Goal: Transaction & Acquisition: Purchase product/service

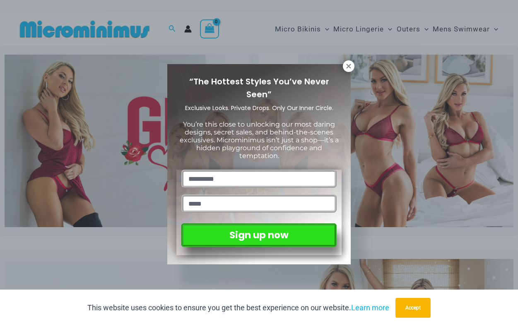
click at [353, 70] on div "“The Hottest Styles You’ve Never Seen” Exclusive Looks. Private Drops. Only Our…" at bounding box center [259, 163] width 518 height 326
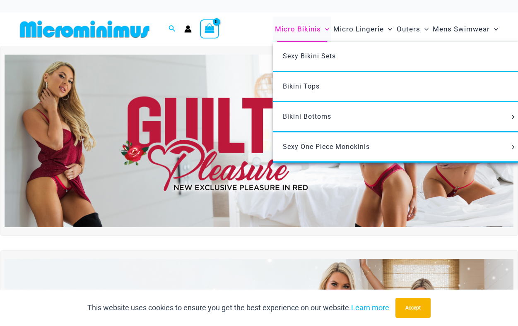
click at [314, 30] on span "Micro Bikinis" at bounding box center [298, 29] width 46 height 21
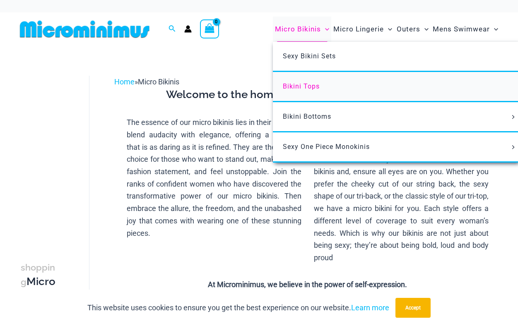
click at [304, 90] on link "Bikini Tops" at bounding box center [396, 87] width 246 height 30
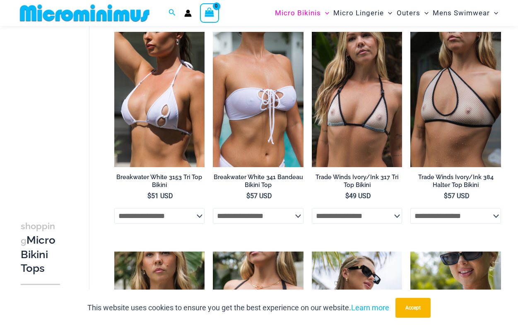
scroll to position [745, 0]
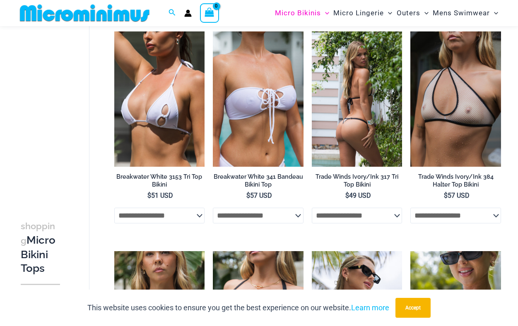
click at [372, 126] on img at bounding box center [357, 99] width 91 height 136
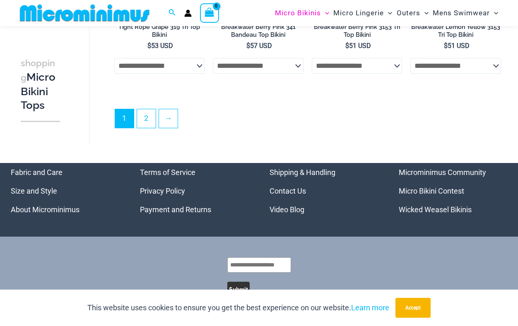
scroll to position [1995, 0]
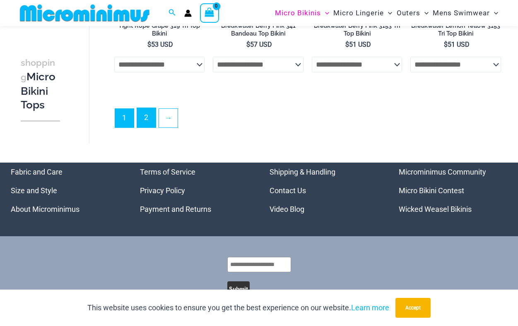
click at [148, 127] on link "2" at bounding box center [146, 117] width 19 height 19
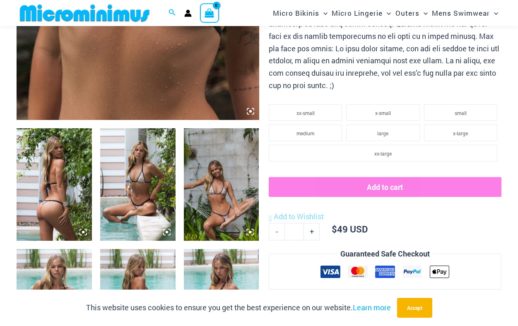
scroll to position [327, 0]
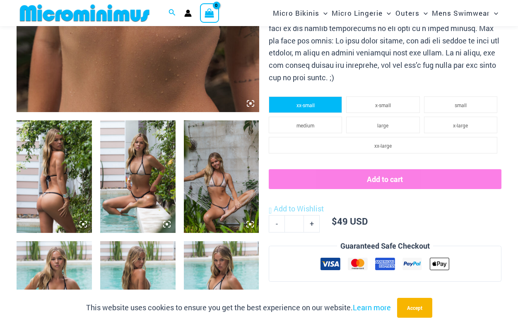
click at [307, 103] on span "xx-small" at bounding box center [305, 105] width 18 height 7
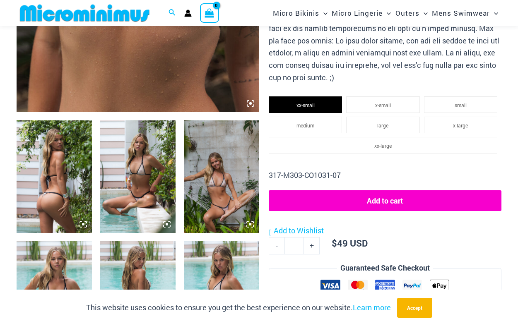
click at [370, 199] on button "Add to cart" at bounding box center [385, 200] width 233 height 21
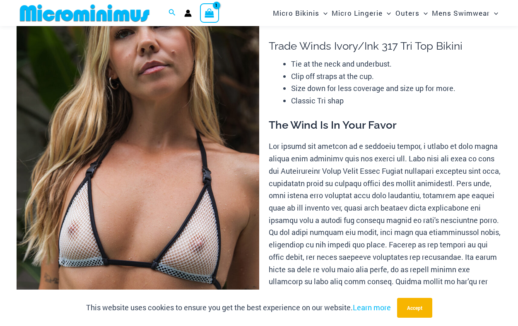
scroll to position [0, 0]
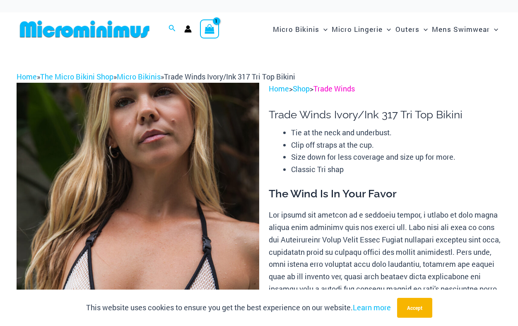
click at [349, 91] on link "Trade Winds" at bounding box center [333, 89] width 41 height 10
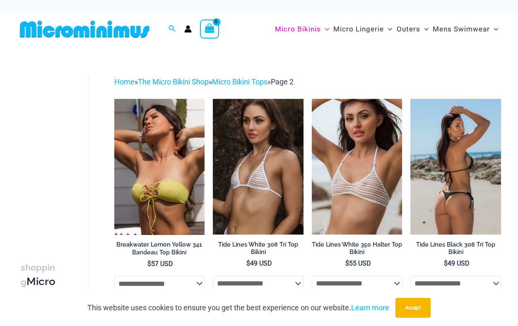
click at [453, 157] on img at bounding box center [455, 167] width 91 height 136
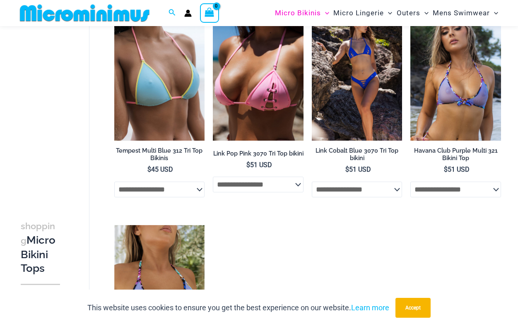
scroll to position [953, 0]
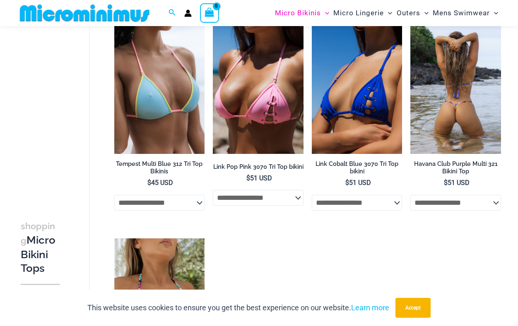
click at [443, 102] on img at bounding box center [455, 86] width 91 height 136
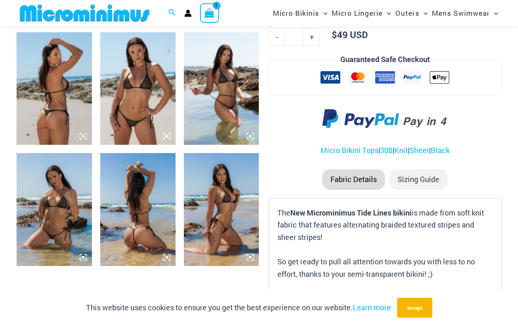
scroll to position [414, 0]
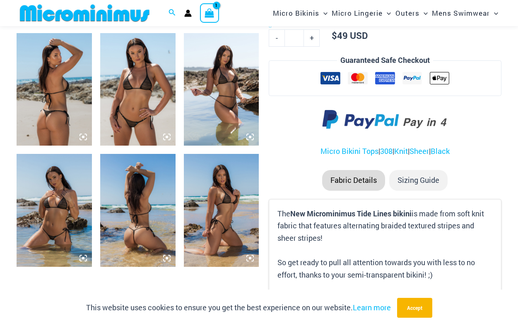
click at [124, 210] on img at bounding box center [137, 210] width 75 height 113
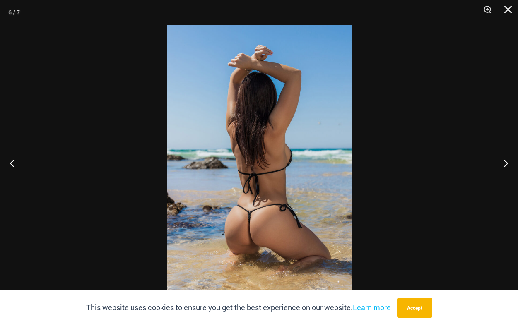
click at [292, 185] on img at bounding box center [259, 163] width 185 height 276
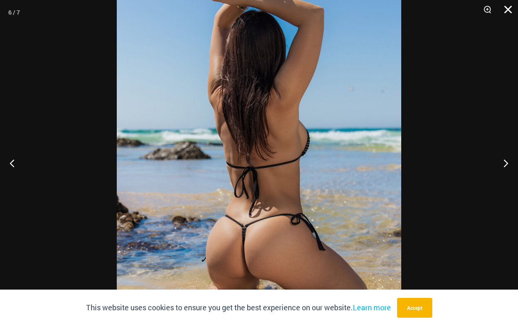
click at [506, 10] on button "Close" at bounding box center [505, 12] width 21 height 25
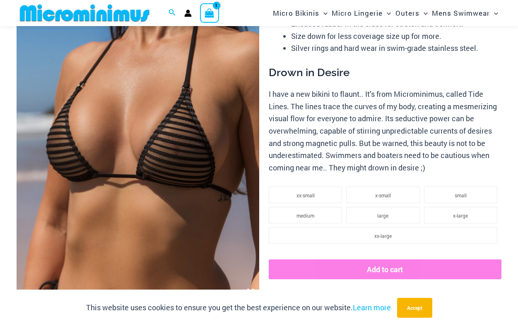
scroll to position [138, 0]
click at [307, 204] on ul "xx-small x-small small medium large x-large xx-large" at bounding box center [385, 221] width 233 height 69
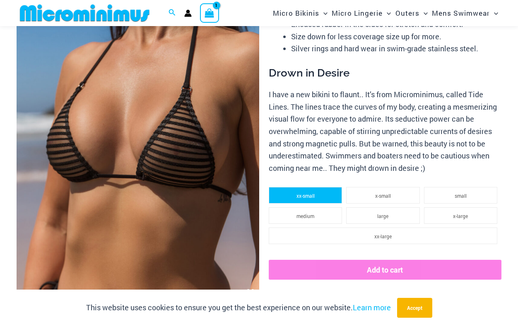
click at [303, 197] on span "xx-small" at bounding box center [305, 195] width 18 height 7
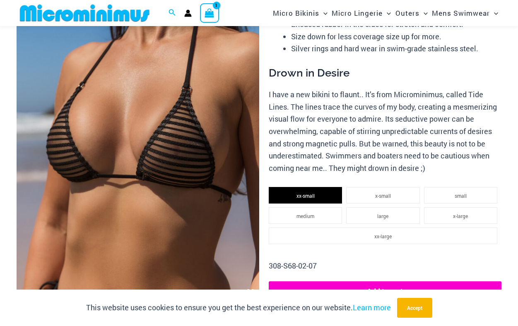
scroll to position [166, 0]
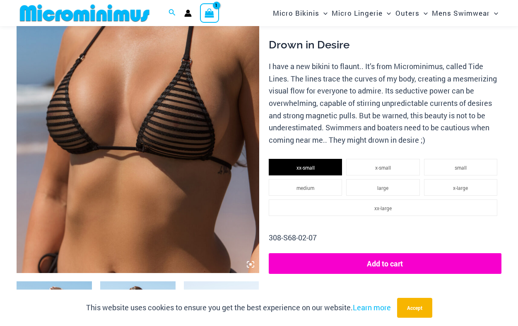
click at [368, 258] on button "Add to cart" at bounding box center [385, 263] width 233 height 21
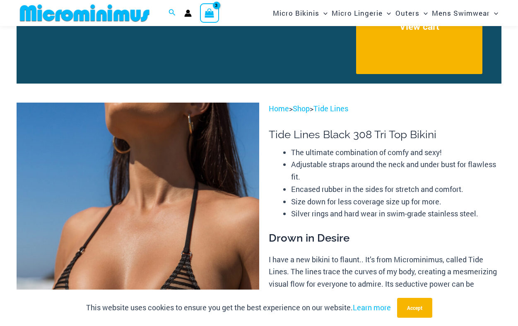
scroll to position [65, 0]
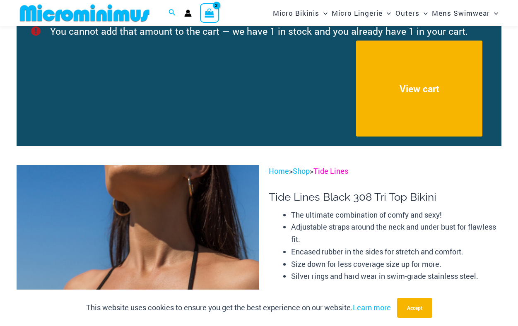
click at [340, 173] on link "Tide Lines" at bounding box center [330, 171] width 35 height 10
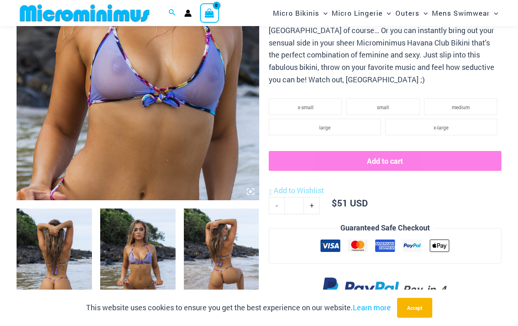
scroll to position [251, 0]
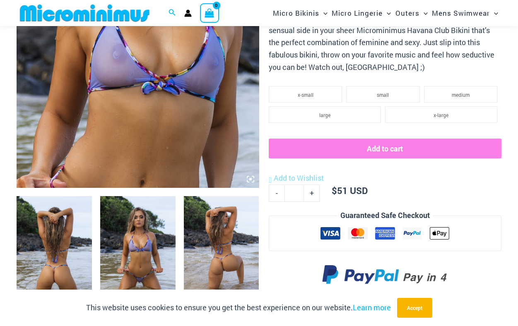
click at [224, 254] on img at bounding box center [221, 252] width 75 height 113
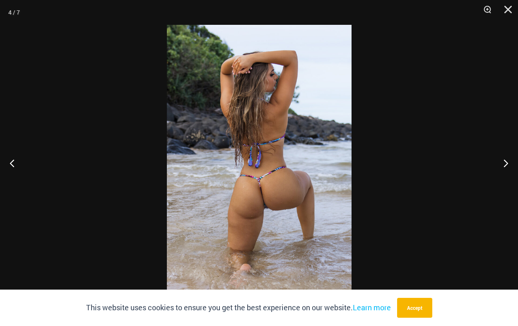
click at [271, 199] on img at bounding box center [259, 163] width 185 height 276
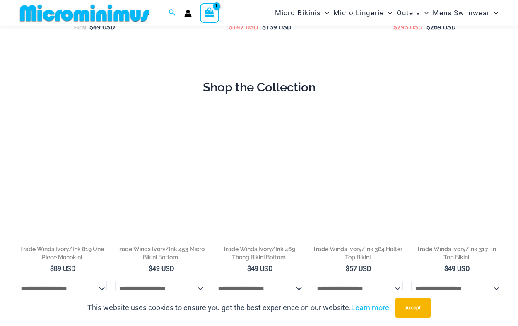
scroll to position [373, 0]
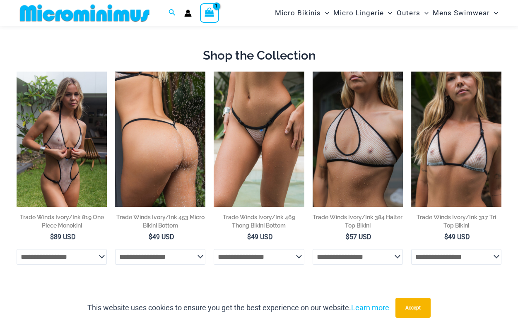
click at [160, 147] on img at bounding box center [160, 139] width 90 height 135
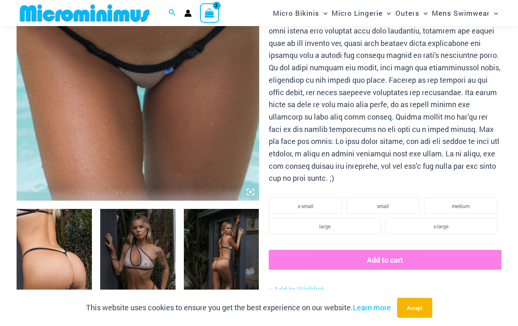
scroll to position [250, 0]
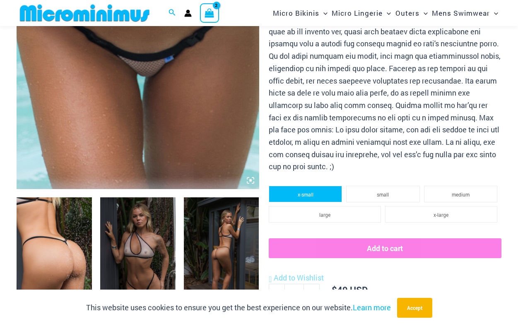
click at [317, 195] on li "x-small" at bounding box center [305, 194] width 73 height 17
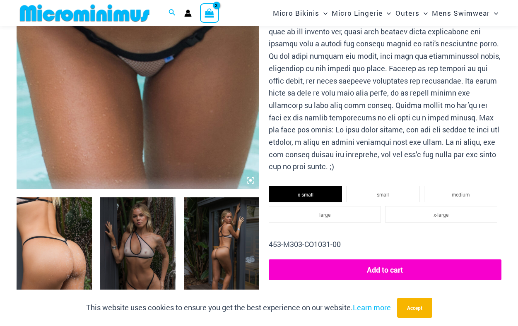
click at [367, 270] on button "Add to cart" at bounding box center [385, 269] width 233 height 21
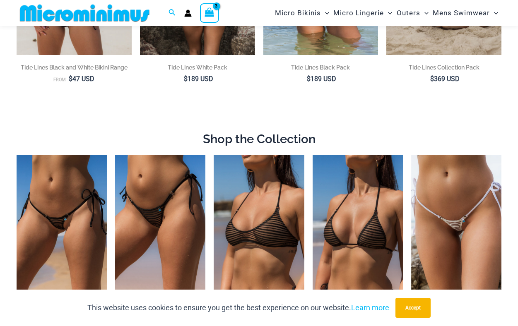
scroll to position [278, 0]
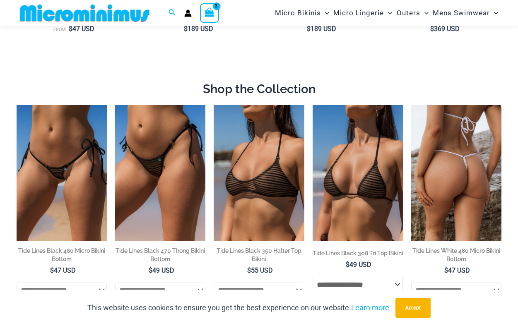
click at [462, 161] on img at bounding box center [456, 172] width 90 height 135
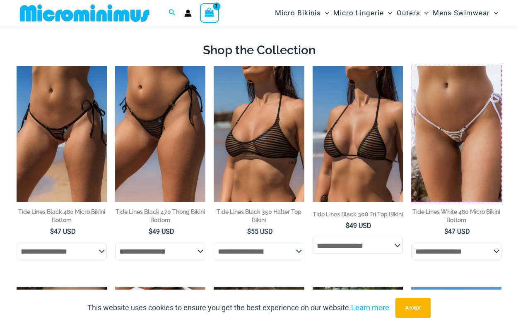
scroll to position [316, 0]
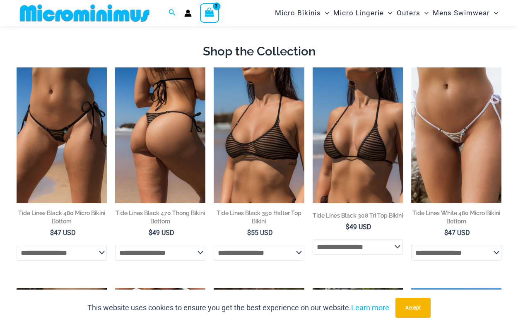
click at [154, 133] on img at bounding box center [160, 134] width 90 height 135
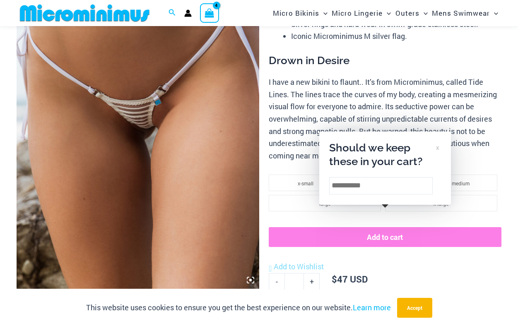
scroll to position [151, 0]
click at [437, 151] on div "x" at bounding box center [437, 147] width 3 height 9
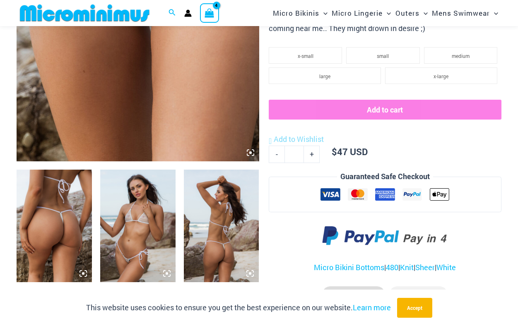
scroll to position [278, 0]
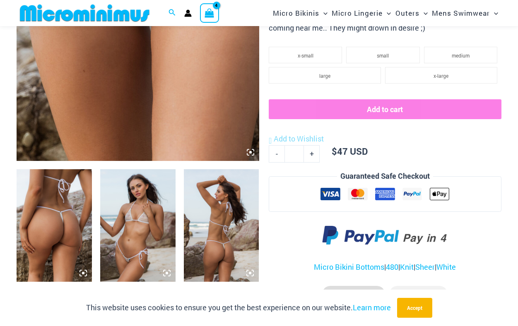
click at [142, 233] on img at bounding box center [137, 225] width 75 height 113
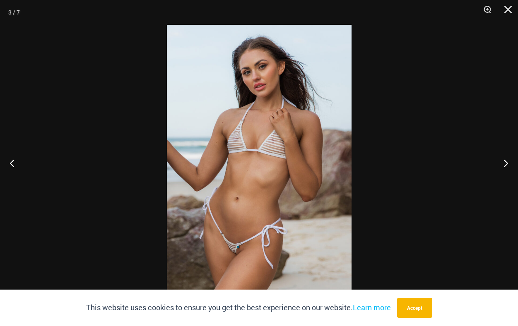
click at [238, 255] on img at bounding box center [259, 163] width 185 height 276
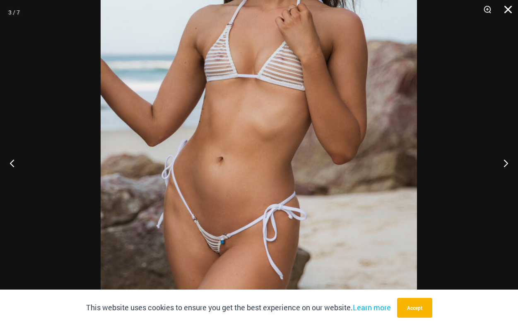
click at [505, 10] on button "Close" at bounding box center [505, 12] width 21 height 25
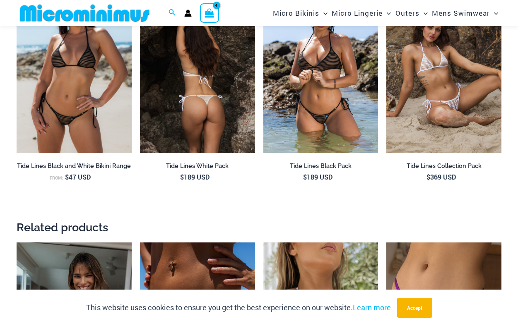
scroll to position [759, 0]
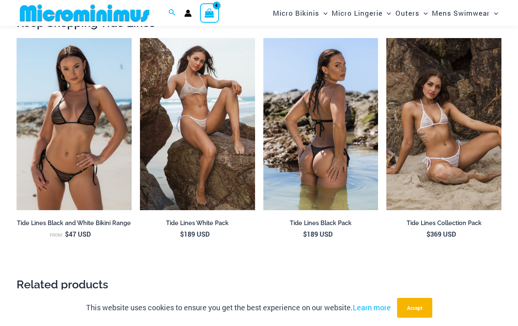
click at [333, 101] on img at bounding box center [320, 124] width 115 height 173
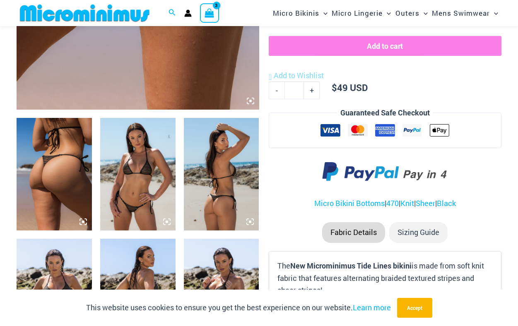
scroll to position [336, 0]
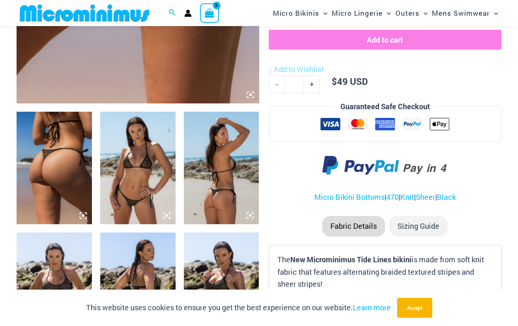
click at [64, 154] on img at bounding box center [54, 168] width 75 height 113
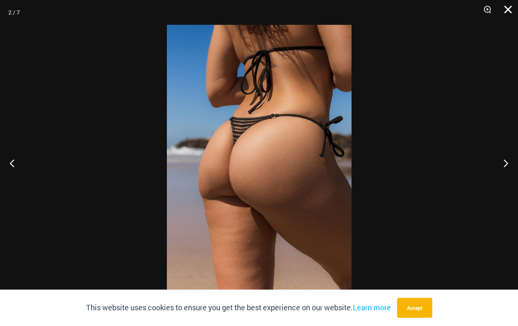
click at [511, 10] on button "Close" at bounding box center [505, 12] width 21 height 25
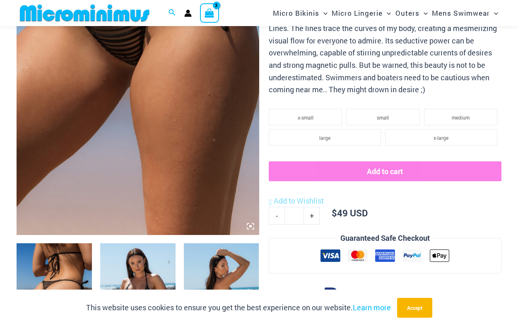
scroll to position [192, 0]
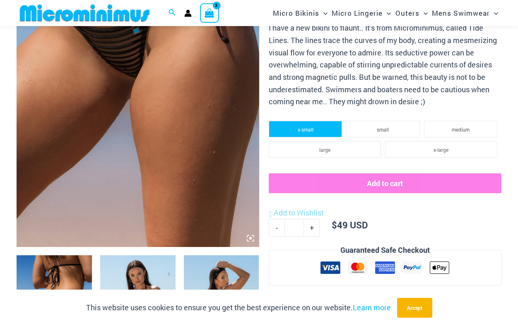
click at [317, 124] on li "x-small" at bounding box center [305, 129] width 73 height 17
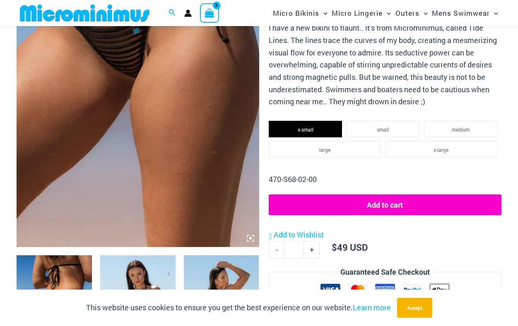
click at [382, 198] on button "Add to cart" at bounding box center [385, 205] width 233 height 21
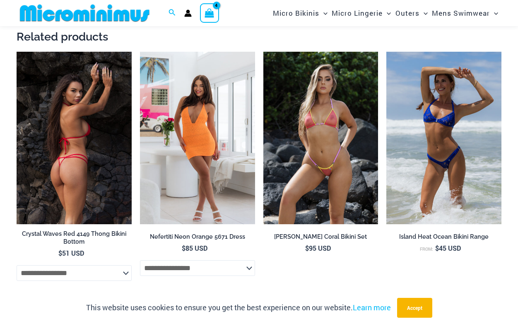
scroll to position [1032, 0]
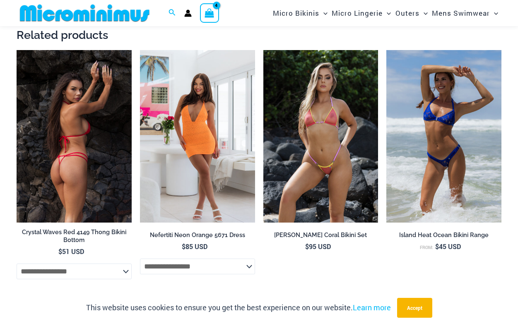
click at [79, 158] on img at bounding box center [74, 136] width 115 height 173
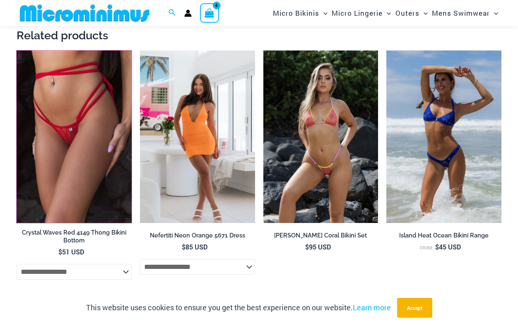
scroll to position [1031, 0]
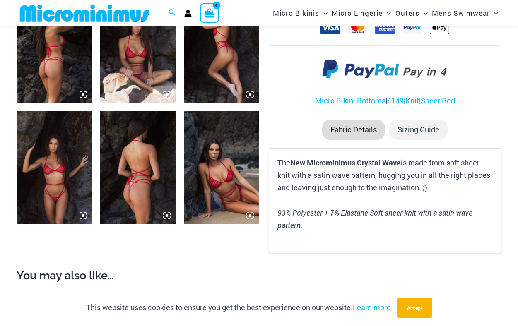
scroll to position [461, 0]
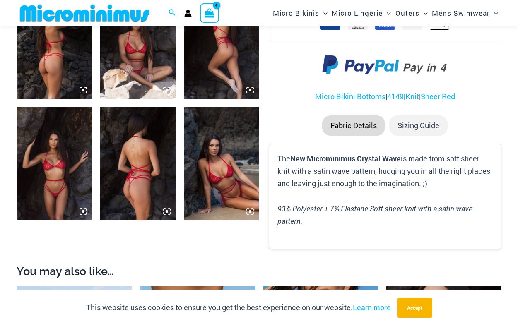
click at [146, 161] on img at bounding box center [137, 163] width 75 height 113
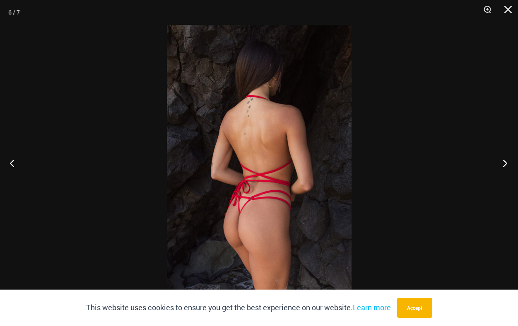
click at [505, 162] on button "Next" at bounding box center [502, 162] width 31 height 41
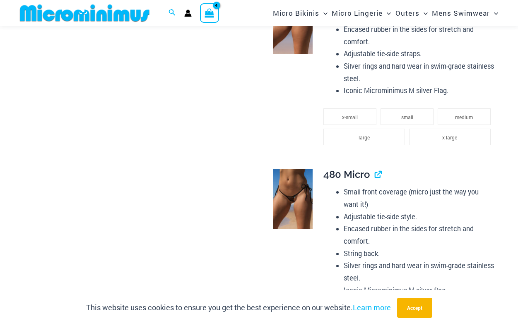
scroll to position [675, 0]
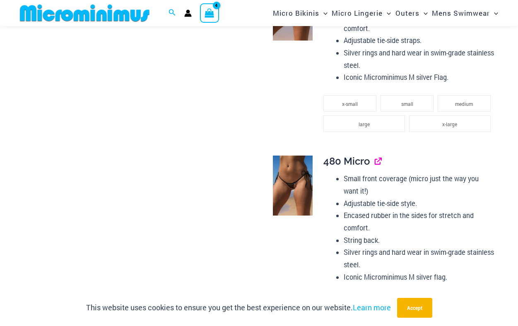
click at [375, 161] on link "View product" at bounding box center [375, 161] width 0 height 12
click at [212, 10] on icon "View Shopping Cart, 4 items" at bounding box center [209, 13] width 10 height 10
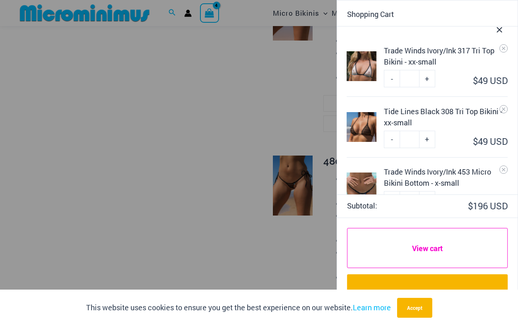
click at [431, 247] on link "View cart" at bounding box center [427, 248] width 161 height 41
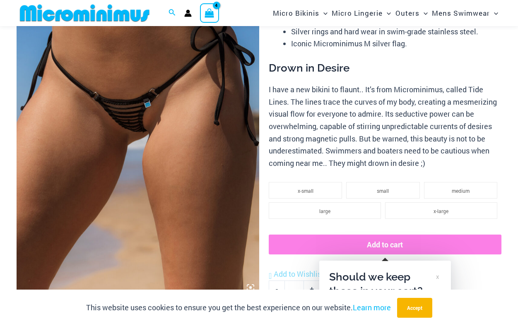
scroll to position [118, 0]
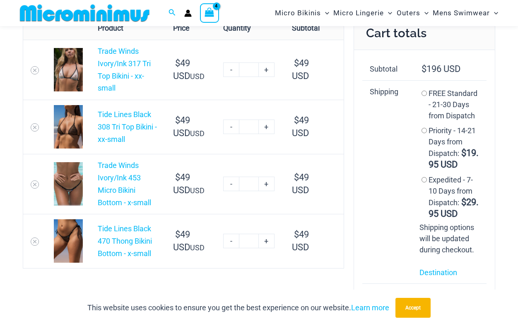
scroll to position [14, 0]
